Goal: Use online tool/utility: Utilize a website feature to perform a specific function

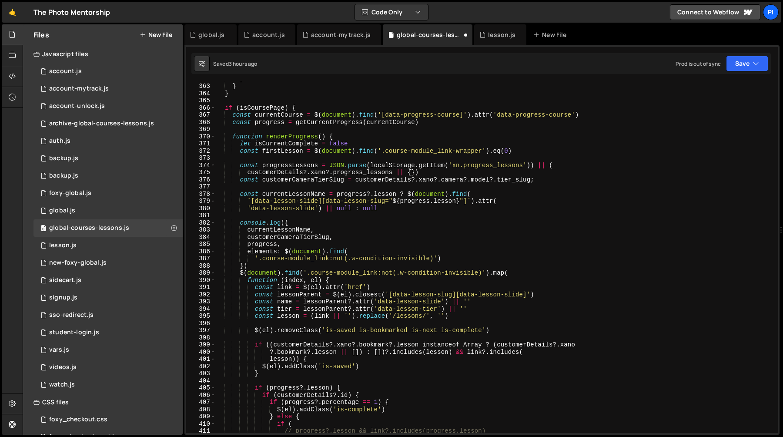
scroll to position [2588, 0]
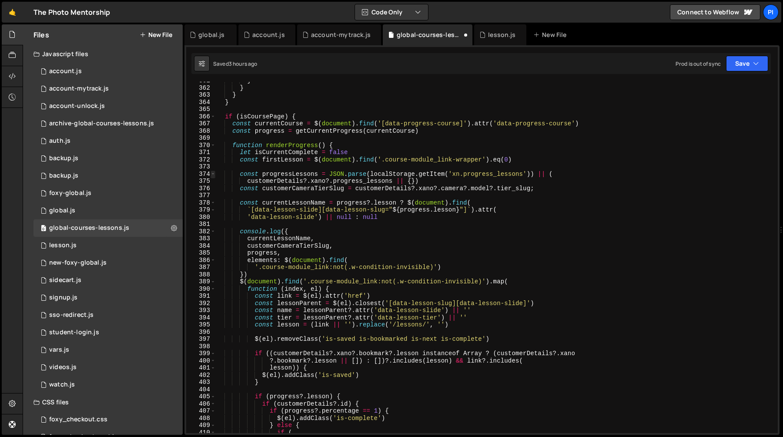
click at [212, 173] on span at bounding box center [212, 173] width 5 height 7
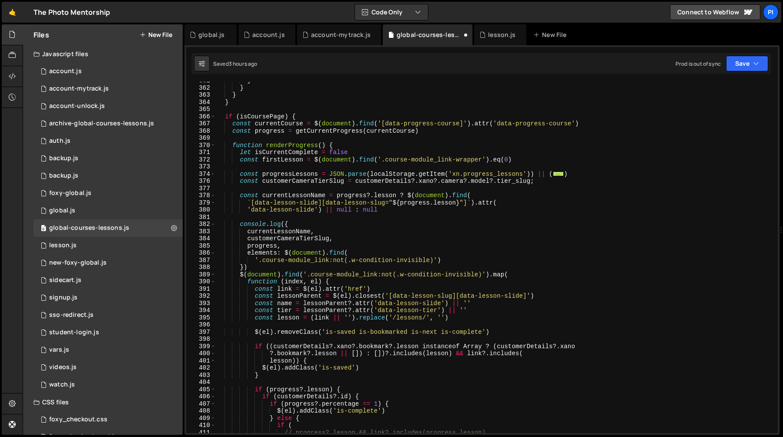
click at [232, 146] on div "} } } } if ( isCoursePage ) { const currentCourse = $ ( document ) . find ( '[d…" at bounding box center [495, 259] width 558 height 365
click at [211, 147] on span at bounding box center [212, 145] width 5 height 7
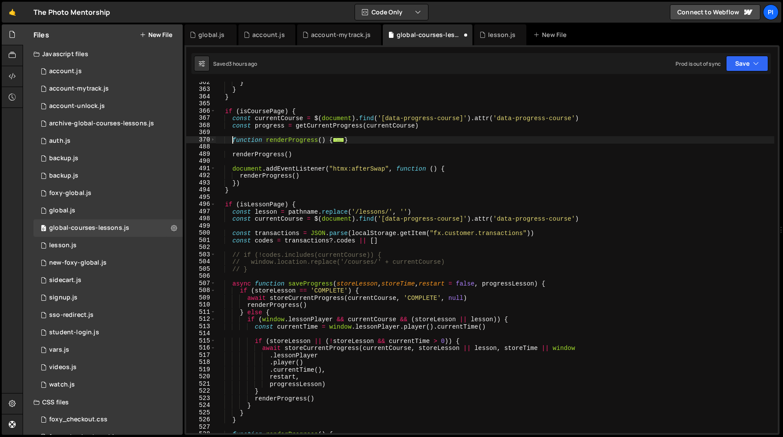
scroll to position [2601, 0]
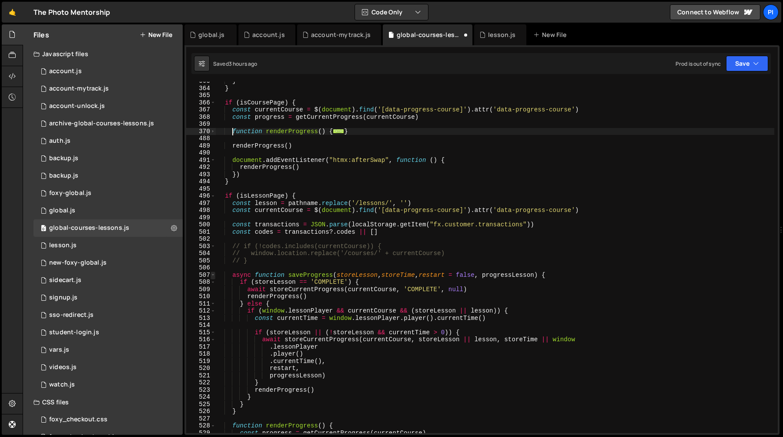
click at [212, 273] on span at bounding box center [212, 274] width 5 height 7
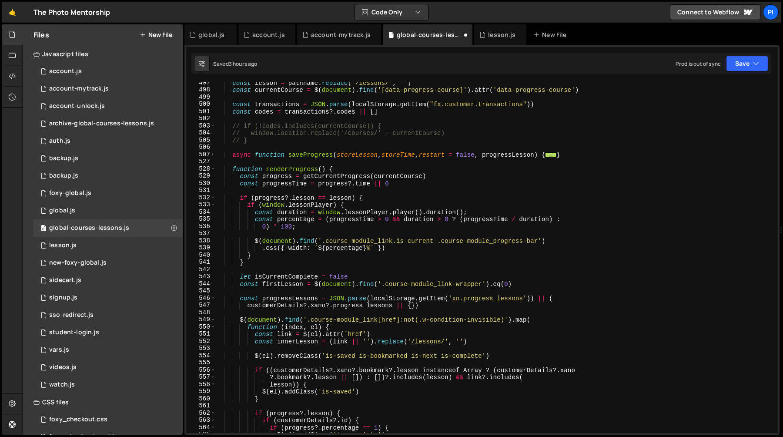
scroll to position [2708, 0]
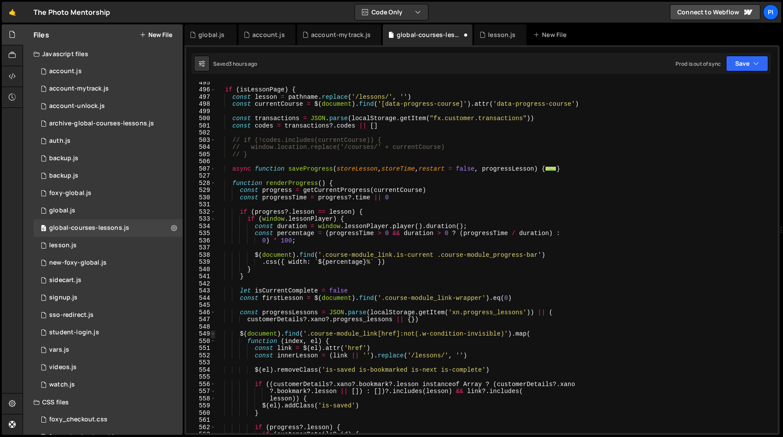
click at [212, 334] on span at bounding box center [212, 333] width 5 height 7
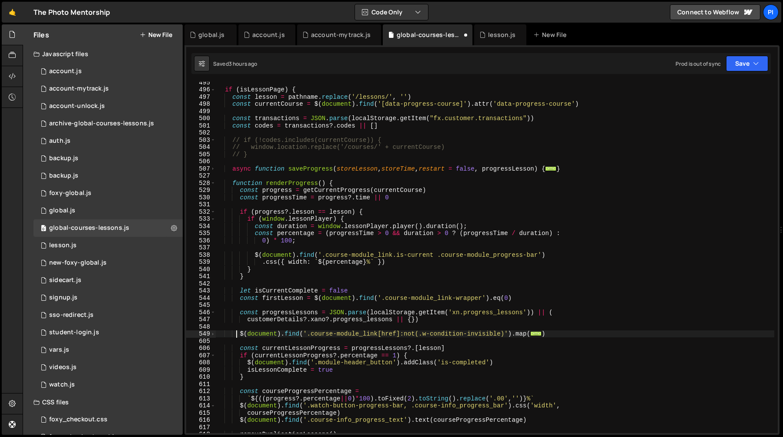
click at [238, 334] on div "if ( isLessonPage ) { const lesson = pathname . replace ( '/lessons/' , '' ) co…" at bounding box center [495, 261] width 558 height 365
type textarea "$(document).find('.course-module_link[href]:not(.w-condition-invisible)').map("
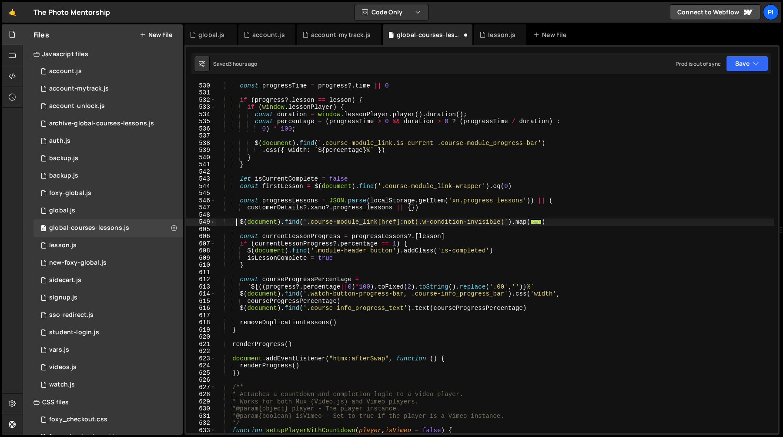
scroll to position [2819, 0]
click at [443, 226] on div "const progress = getCurrentProgress ( currentCourse ) const progressTime = prog…" at bounding box center [495, 257] width 558 height 365
click at [444, 222] on div "const progress = getCurrentProgress ( currentCourse ) const progressTime = prog…" at bounding box center [495, 257] width 558 height 365
type textarea "$(document).find('.course-module_link[href]:not(.w-condition-invisible)').map("
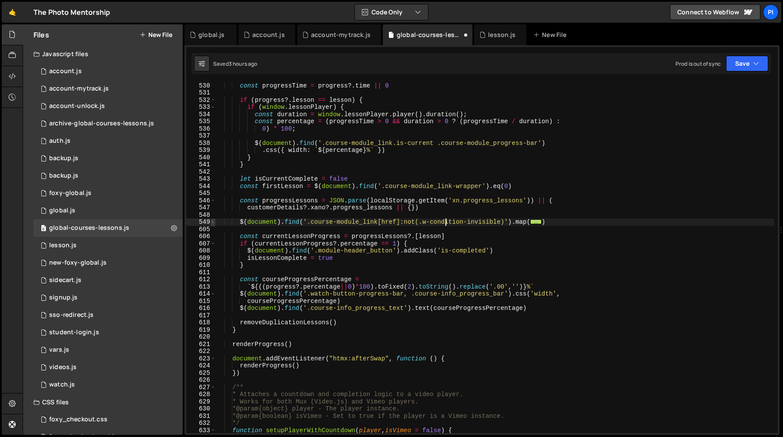
click at [211, 220] on span at bounding box center [212, 221] width 5 height 7
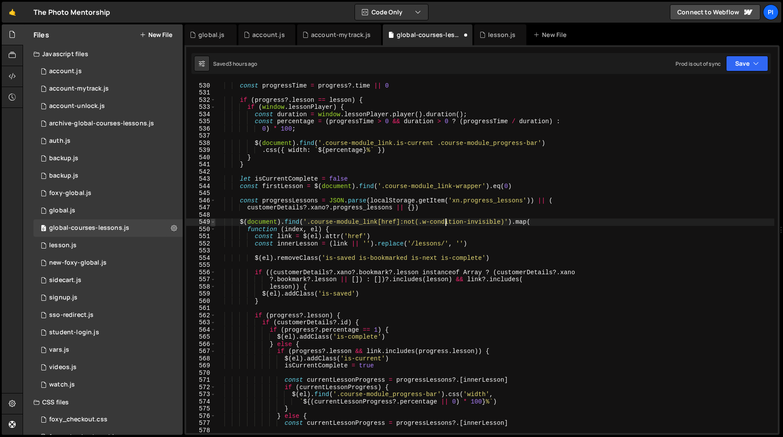
click at [211, 220] on span at bounding box center [212, 221] width 5 height 7
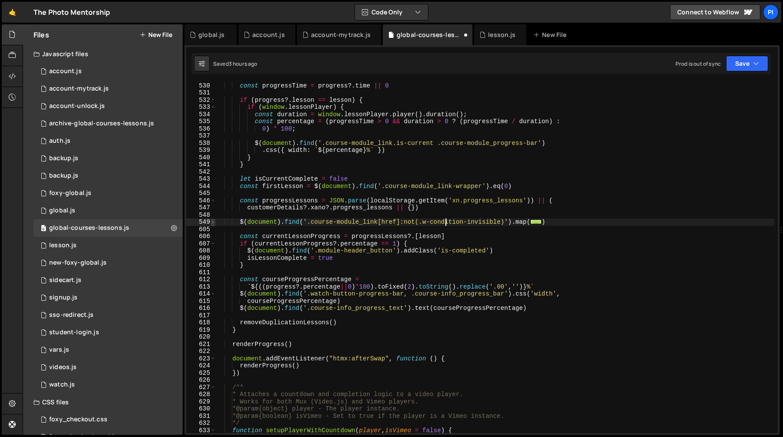
click at [211, 220] on span at bounding box center [212, 221] width 5 height 7
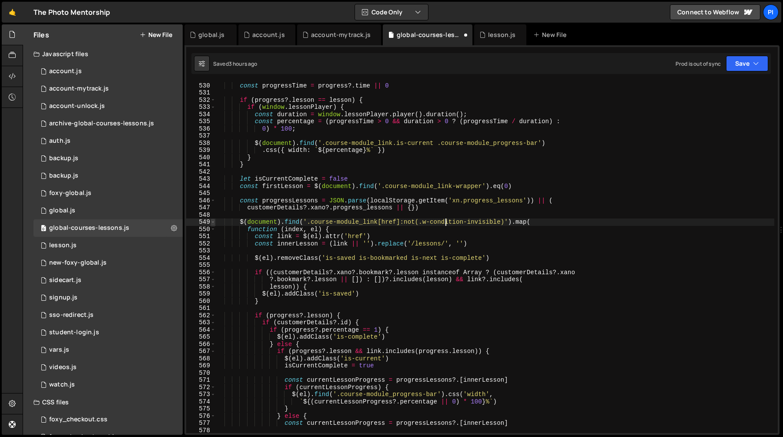
click at [211, 220] on span at bounding box center [212, 221] width 5 height 7
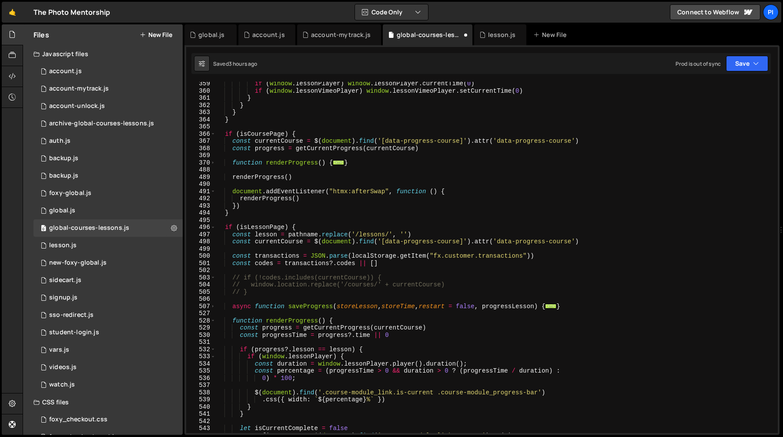
scroll to position [2564, 0]
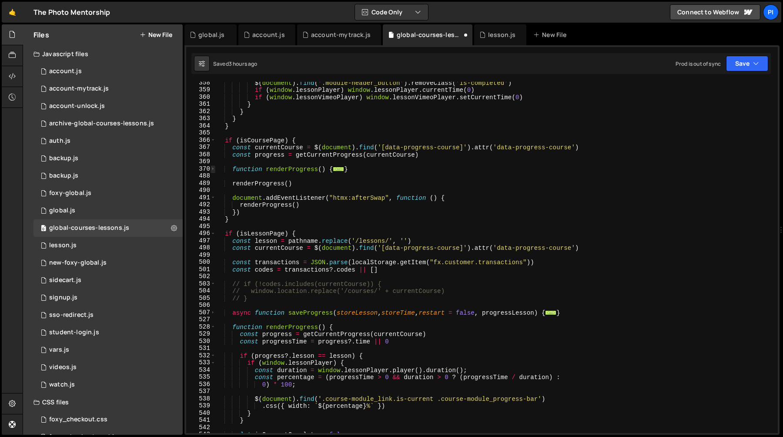
click at [212, 170] on span at bounding box center [212, 168] width 5 height 7
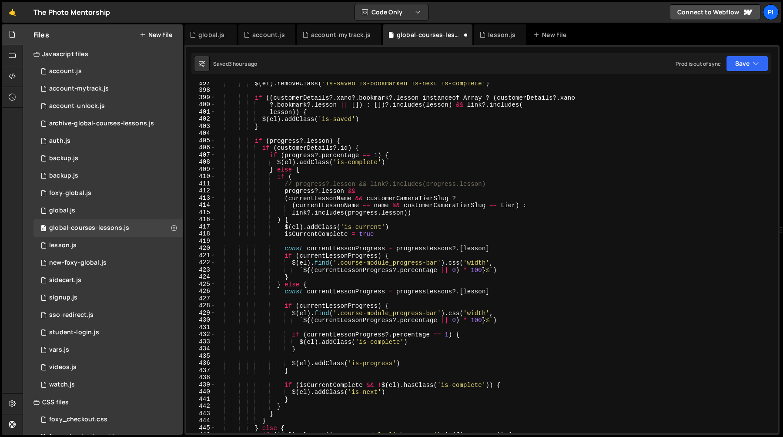
scroll to position [2836, 0]
click at [368, 242] on div "$ ( el ) . removeClass ( 'is-saved is-bookmarked is-next is-complete' ) if (( c…" at bounding box center [495, 262] width 558 height 365
click at [375, 157] on div "$ ( el ) . removeClass ( 'is-saved is-bookmarked is-next is-complete' ) if (( c…" at bounding box center [495, 262] width 558 height 365
type textarea "if (progress?.percentage == 1) {"
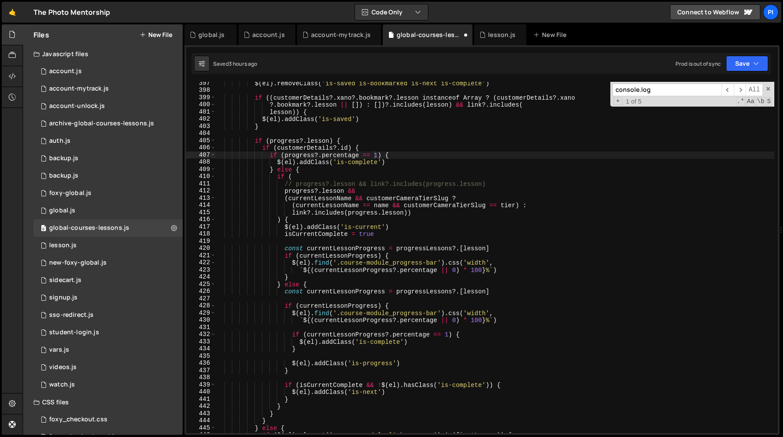
paste input "replaceChild"
type input "replaceChild"
click at [768, 87] on span at bounding box center [768, 89] width 6 height 6
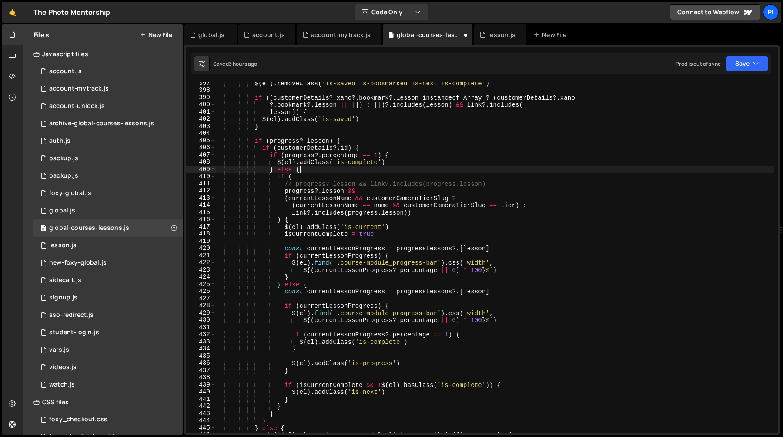
click at [679, 168] on div "$ ( el ) . removeClass ( 'is-saved is-bookmarked is-next is-complete' ) if (( c…" at bounding box center [495, 262] width 558 height 365
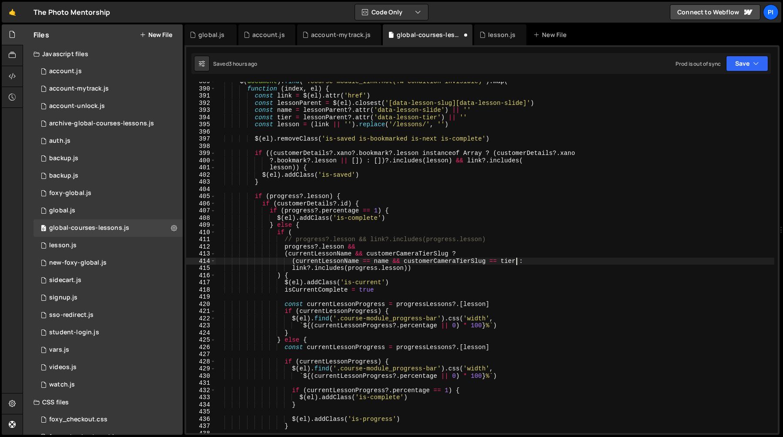
scroll to position [2788, 0]
click at [333, 288] on div "$ ( document ) . find ( '.course-module_link:not(.w-condition-invisible)' ) . m…" at bounding box center [495, 260] width 558 height 365
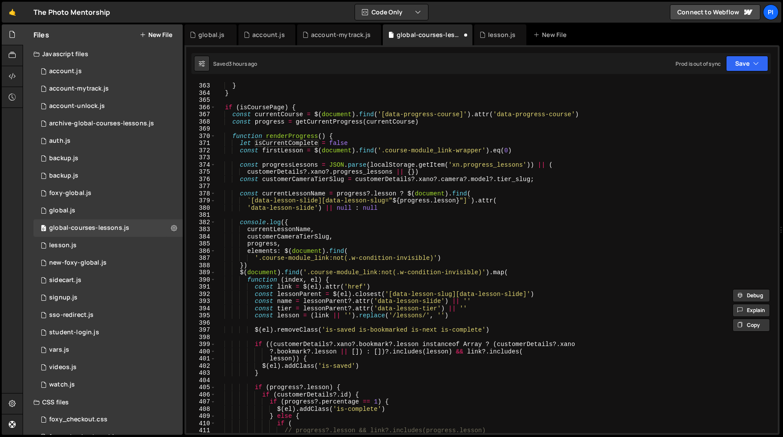
scroll to position [2585, 0]
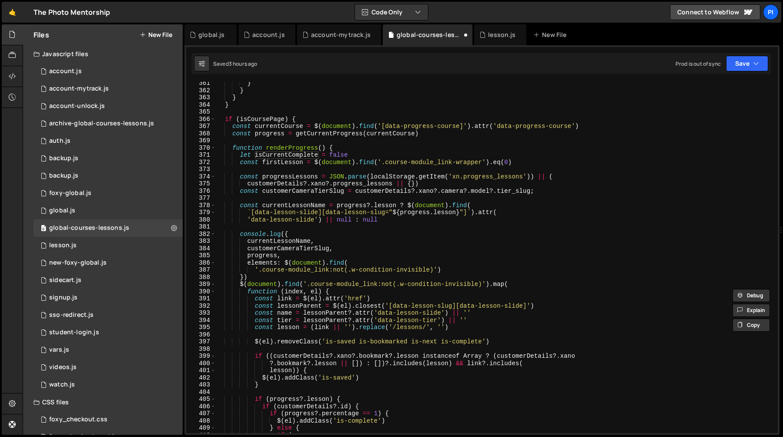
click at [277, 154] on div "} } } } if ( isCoursePage ) { const currentCourse = $ ( document ) . find ( '[d…" at bounding box center [495, 262] width 558 height 365
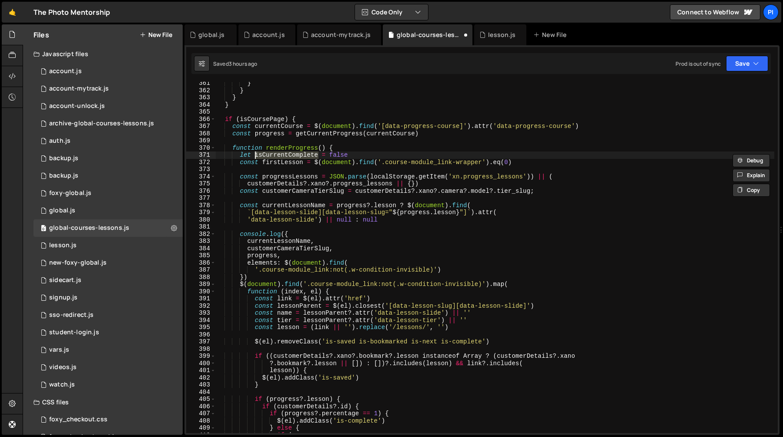
click at [283, 149] on div "} } } } if ( isCoursePage ) { const currentCourse = $ ( document ) . find ( '[d…" at bounding box center [495, 262] width 558 height 365
type textarea "function renderProgress() {"
click at [283, 149] on div "} } } } if ( isCoursePage ) { const currentCourse = $ ( document ) . find ( '[d…" at bounding box center [495, 262] width 558 height 365
type input "renderProgress"
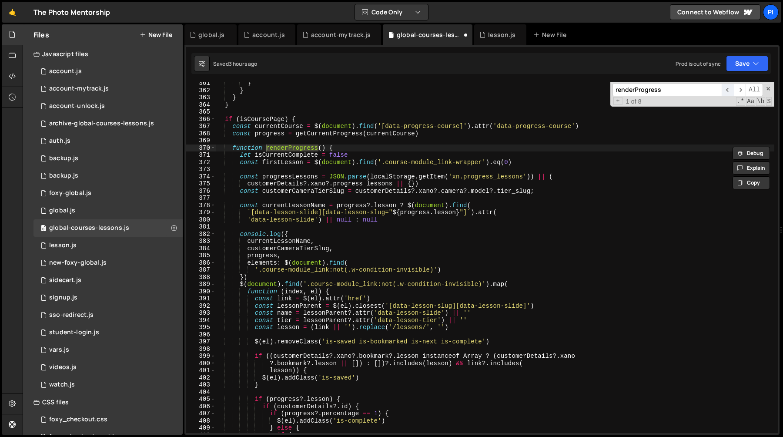
click at [728, 93] on span "​" at bounding box center [727, 89] width 12 height 13
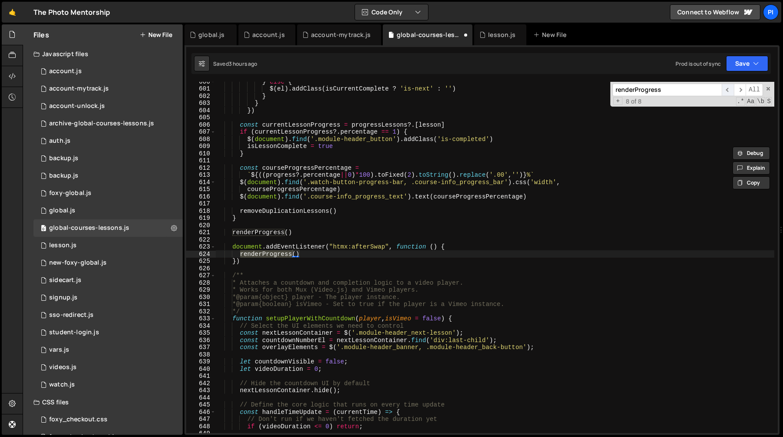
click at [728, 94] on span "​" at bounding box center [727, 89] width 12 height 13
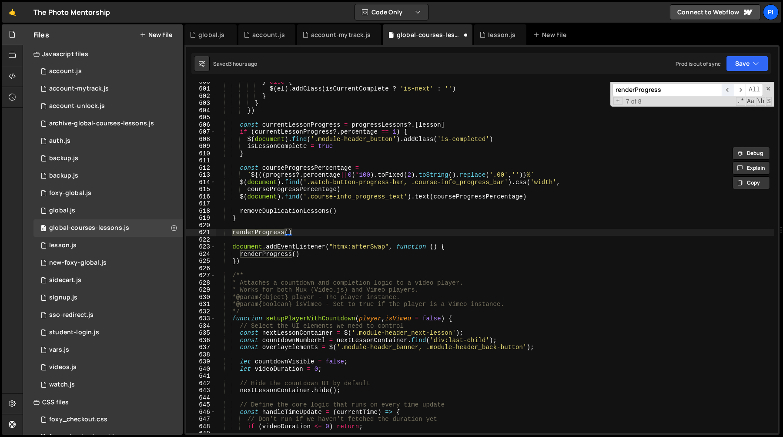
click at [728, 94] on span "​" at bounding box center [727, 89] width 12 height 13
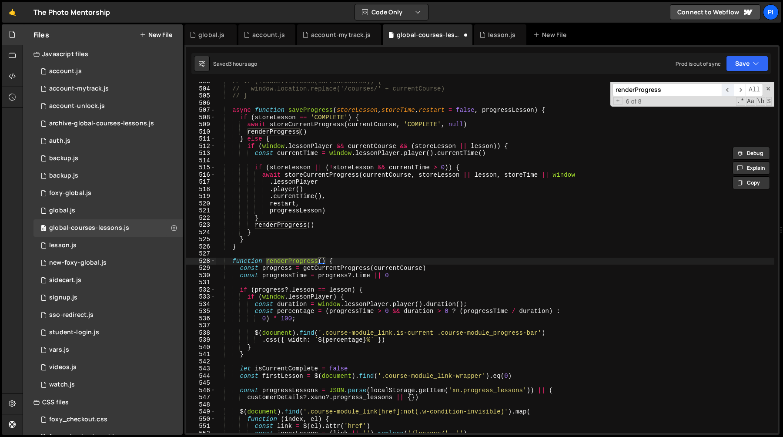
click at [728, 93] on span "​" at bounding box center [727, 89] width 12 height 13
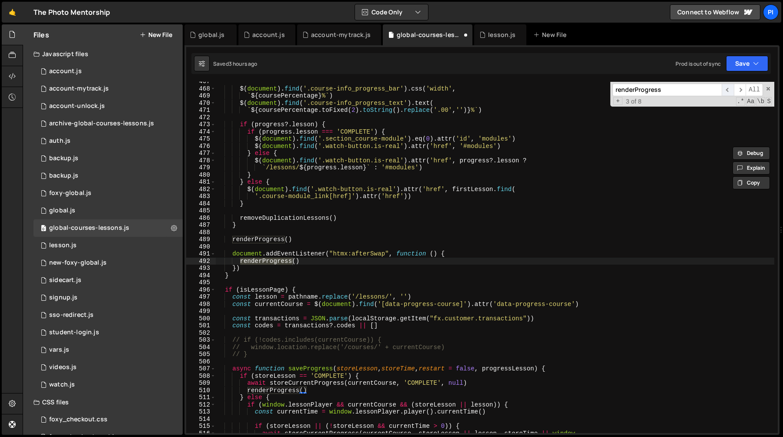
scroll to position [3347, 0]
click at [728, 93] on span "​" at bounding box center [727, 89] width 12 height 13
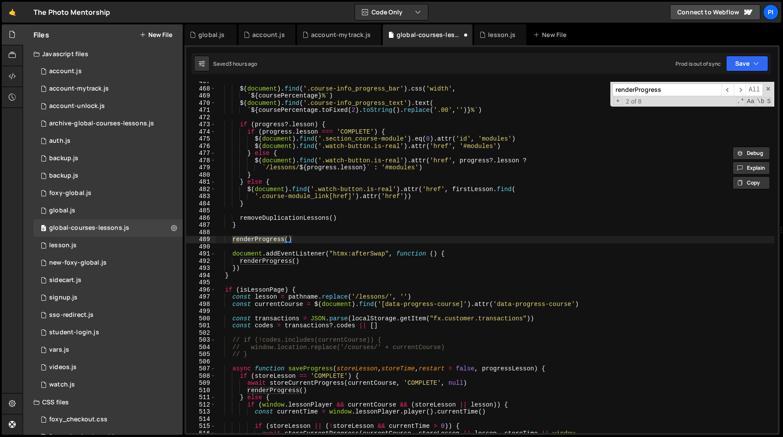
click at [332, 234] on div "$ ( document ) . find ( '.course-info_progress_bar' ) . css ( 'width' , ` ${ co…" at bounding box center [495, 260] width 558 height 365
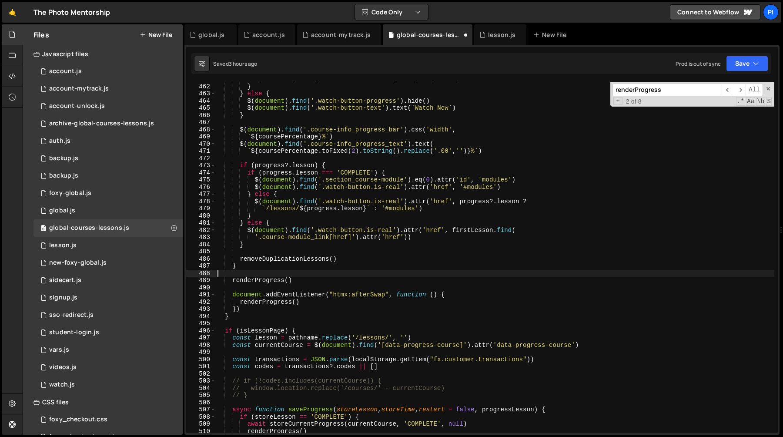
scroll to position [3307, 0]
click at [414, 191] on div "$ ( document ) . find ( '.watch-button-text' ) . text ( 'Complete' ) } } else {…" at bounding box center [495, 258] width 558 height 365
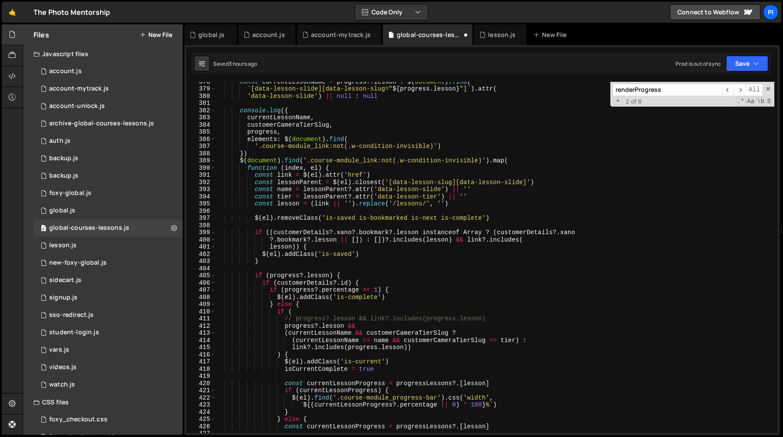
scroll to position [2706, 0]
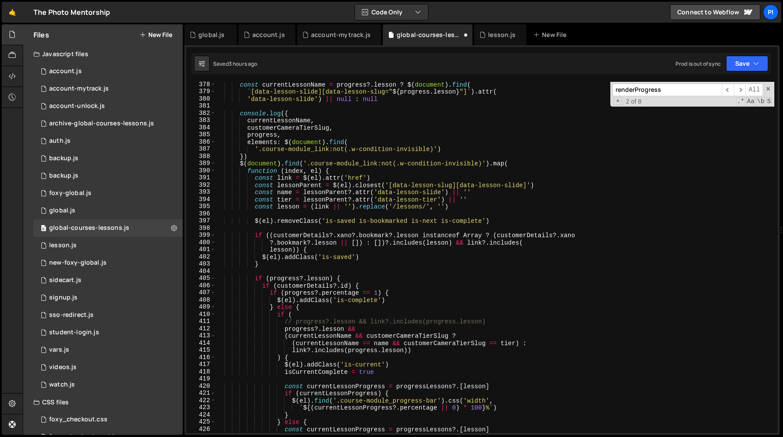
click at [340, 174] on div "const currentLessonName = progress ?. lesson ? $ ( document ) . find ( ` [data-…" at bounding box center [495, 263] width 558 height 365
click at [342, 169] on div "const currentLessonName = progress ?. lesson ? $ ( document ) . find ( ` [data-…" at bounding box center [495, 263] width 558 height 365
click at [360, 158] on div "const currentLessonName = progress ?. lesson ? $ ( document ) . find ( ` [data-…" at bounding box center [495, 263] width 558 height 365
type textarea "})"
